Goal: Information Seeking & Learning: Understand process/instructions

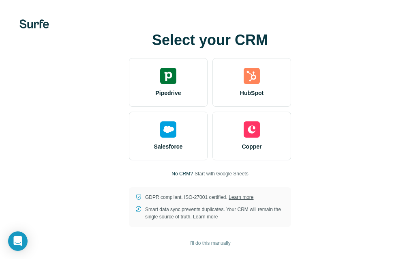
click at [225, 173] on span "Start with Google Sheets" at bounding box center [222, 173] width 54 height 7
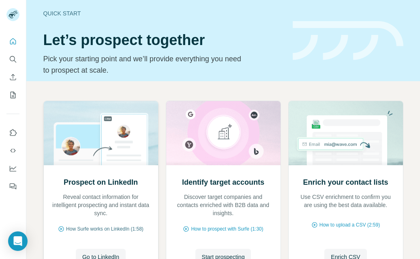
click at [110, 226] on span "How Surfe works on LinkedIn (1:58)" at bounding box center [105, 228] width 78 height 7
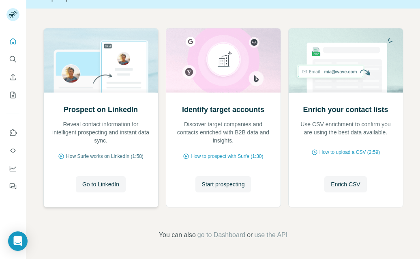
click at [117, 153] on span "How Surfe works on LinkedIn (1:58)" at bounding box center [105, 156] width 78 height 7
